Goal: Consume media (video, audio): Consume media (video, audio)

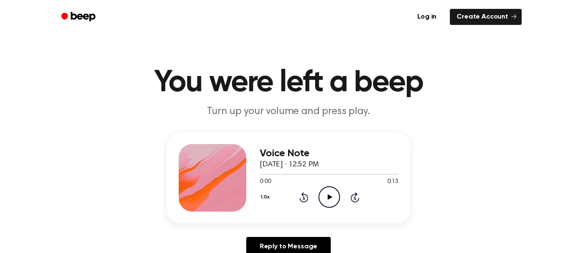
click at [322, 193] on icon "Play Audio" at bounding box center [330, 197] width 22 height 22
click at [326, 191] on icon "Play Audio" at bounding box center [330, 197] width 22 height 22
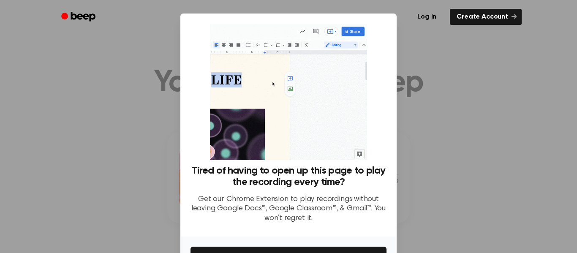
click at [552, 198] on div at bounding box center [288, 126] width 577 height 253
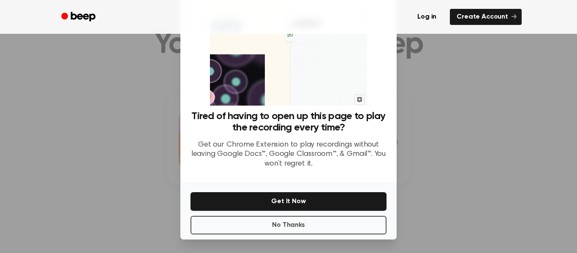
scroll to position [52, 0]
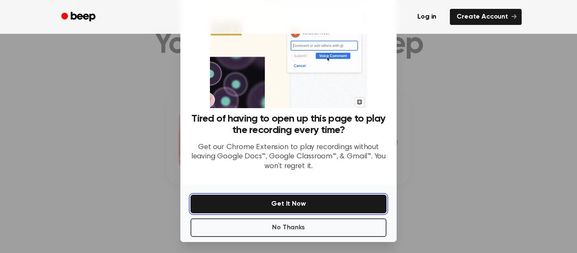
click at [314, 198] on button "Get It Now" at bounding box center [289, 204] width 196 height 19
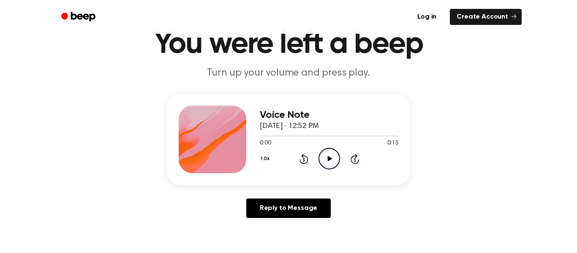
click at [332, 155] on icon "Play Audio" at bounding box center [330, 159] width 22 height 22
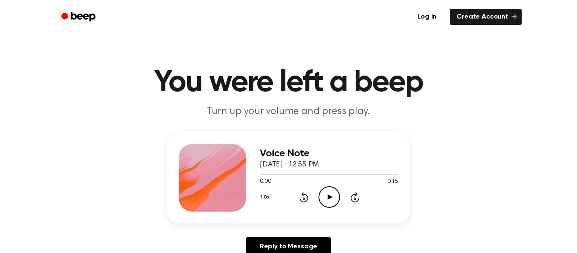
click at [331, 198] on icon "Play Audio" at bounding box center [330, 197] width 22 height 22
